Goal: Navigation & Orientation: Go to known website

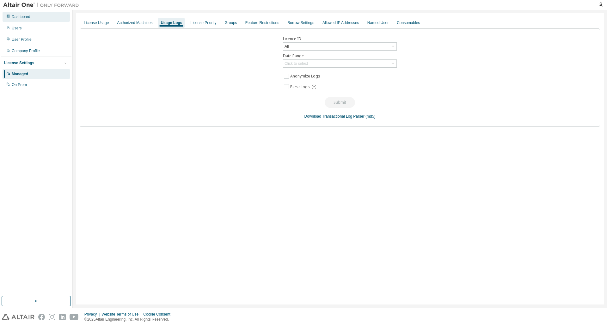
click at [21, 14] on div "Dashboard" at bounding box center [21, 16] width 19 height 5
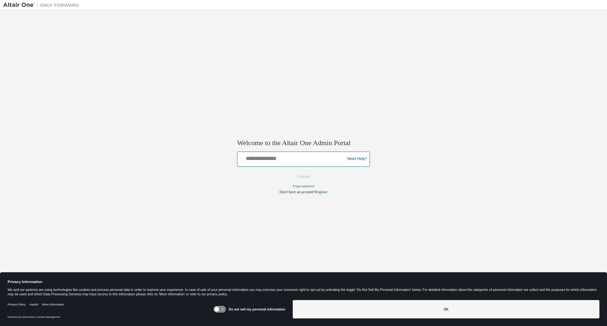
click at [269, 156] on input "text" at bounding box center [292, 157] width 104 height 9
type input "*******"
